Goal: Find specific page/section: Find specific page/section

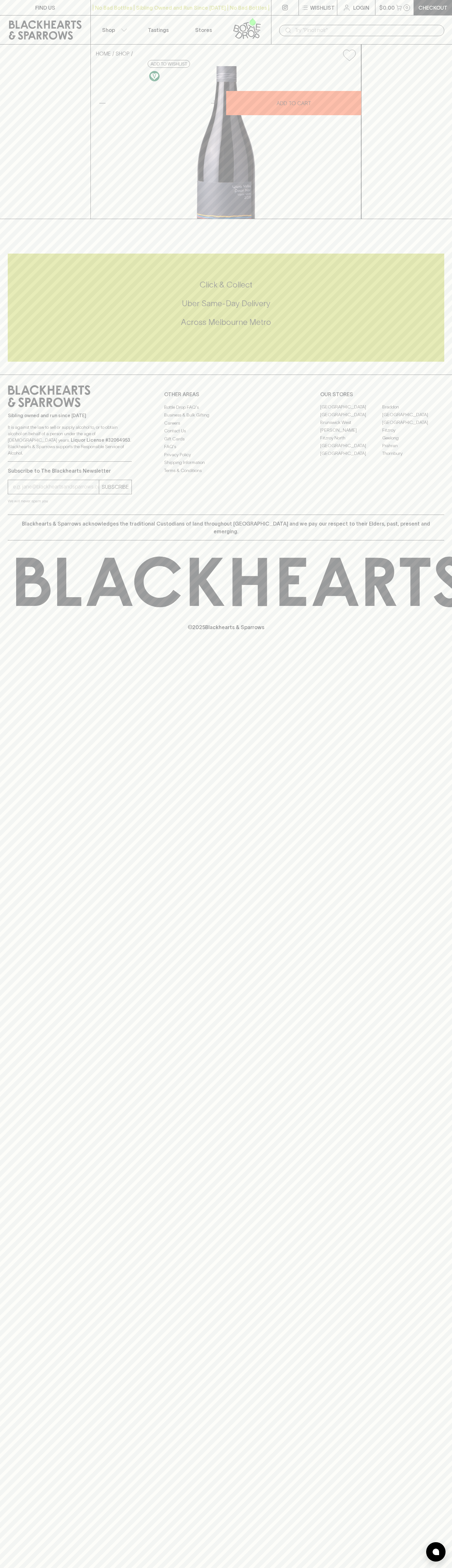
click at [65, 10] on link "FIND US" at bounding box center [45, 7] width 90 height 15
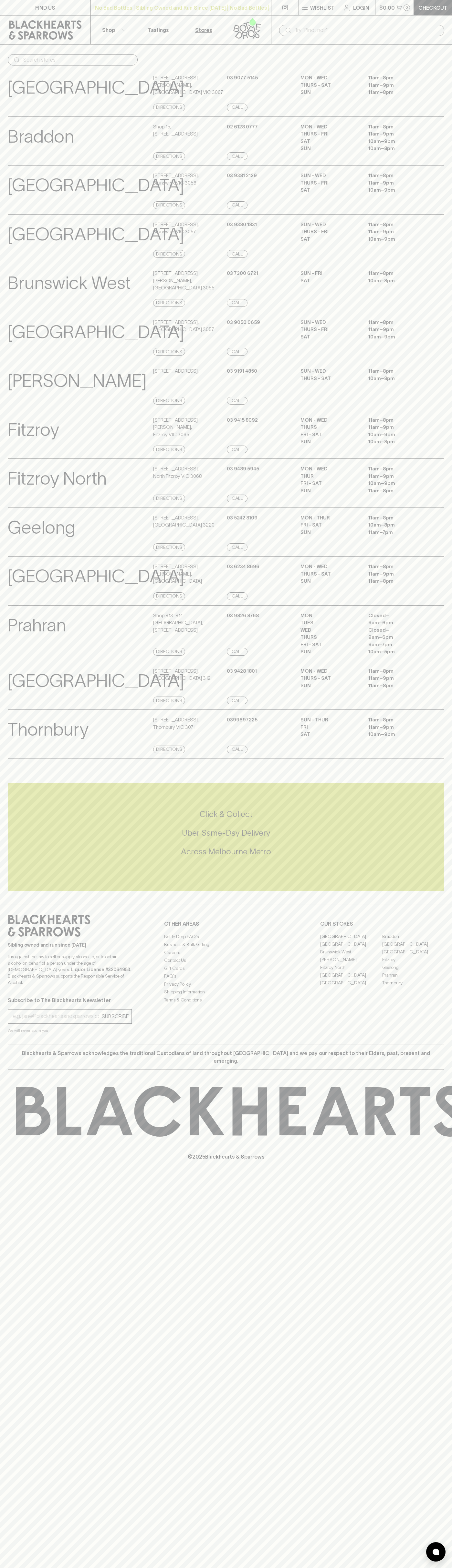
click at [449, 698] on div "Richmond View Store Details 202 Swan Street , Richmond VIC 3121 Directions 03 9…" at bounding box center [226, 685] width 452 height 49
click at [437, 1567] on html "FIND US | No Bad Bottles | Sibling Owned and Run Since 2006 | No Bad Bottles | …" at bounding box center [226, 784] width 452 height 1568
click at [20, 639] on p "Prahran" at bounding box center [37, 625] width 58 height 27
